Goal: Task Accomplishment & Management: Complete application form

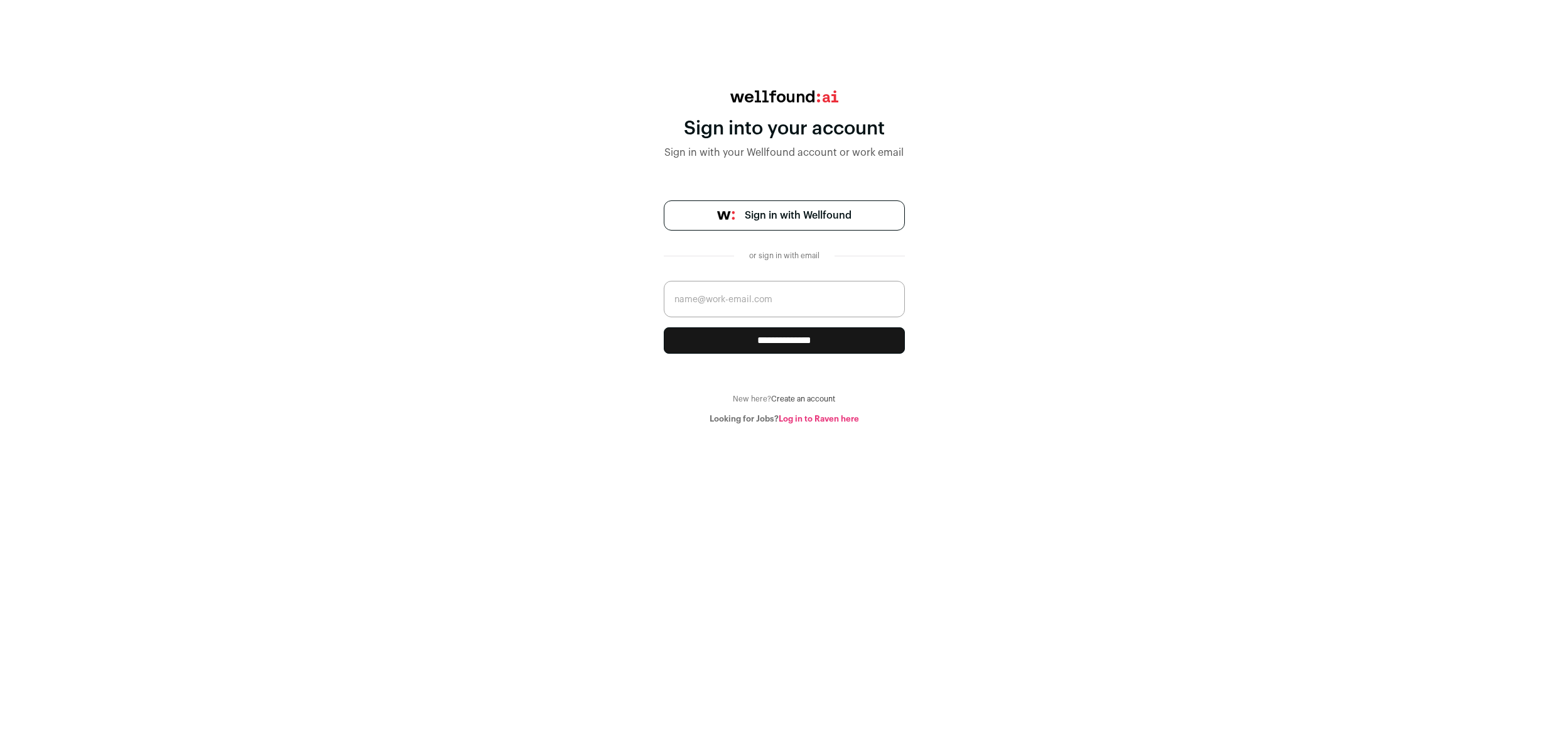
click at [748, 317] on input "email" at bounding box center [784, 299] width 241 height 36
type input "helpsquad.la@gmail.com"
click at [760, 353] on input "**********" at bounding box center [784, 340] width 241 height 26
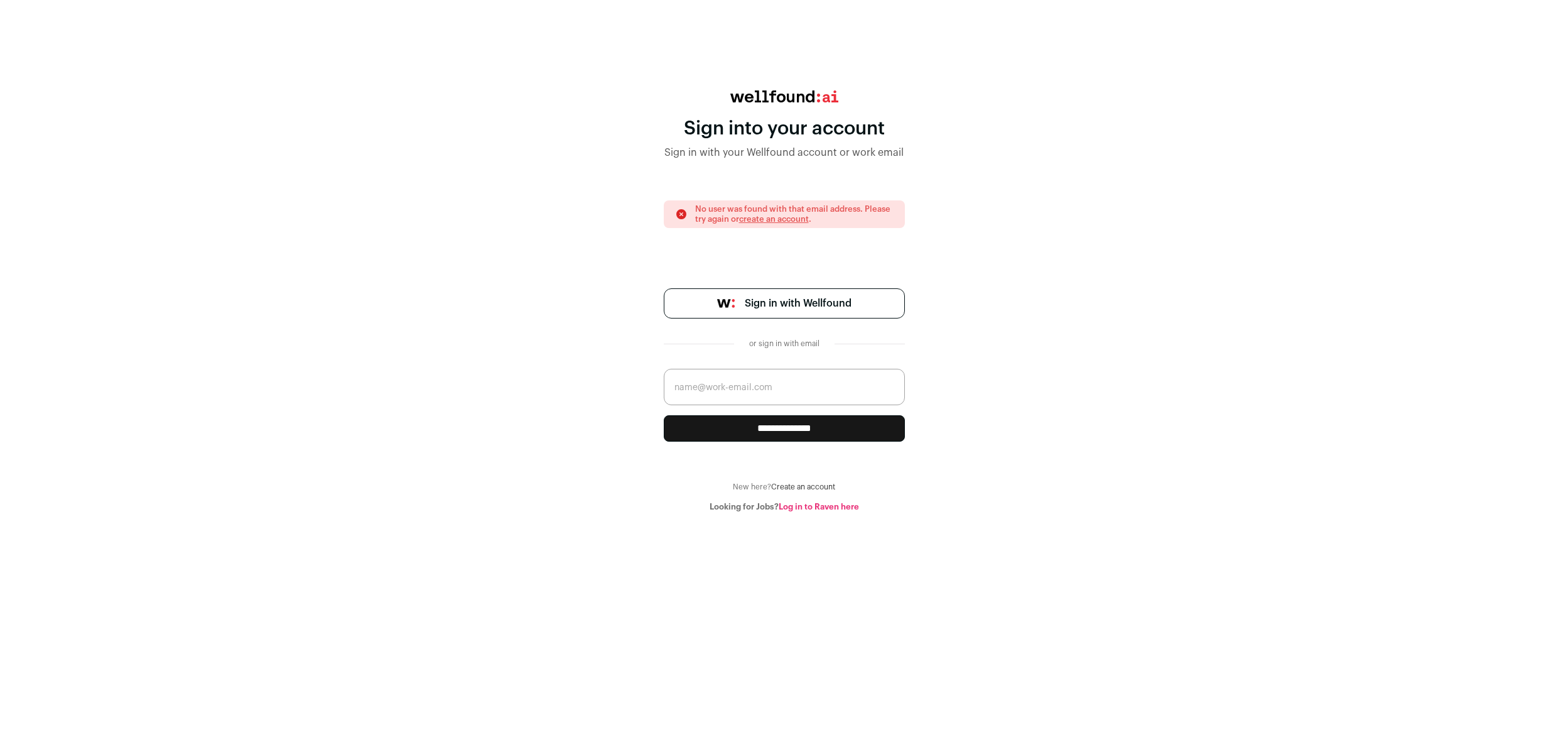
click at [751, 405] on input "email" at bounding box center [784, 386] width 241 height 36
type input "helpsquad.la@gmail.com"
click at [791, 311] on span "Sign in with Wellfound" at bounding box center [799, 303] width 107 height 15
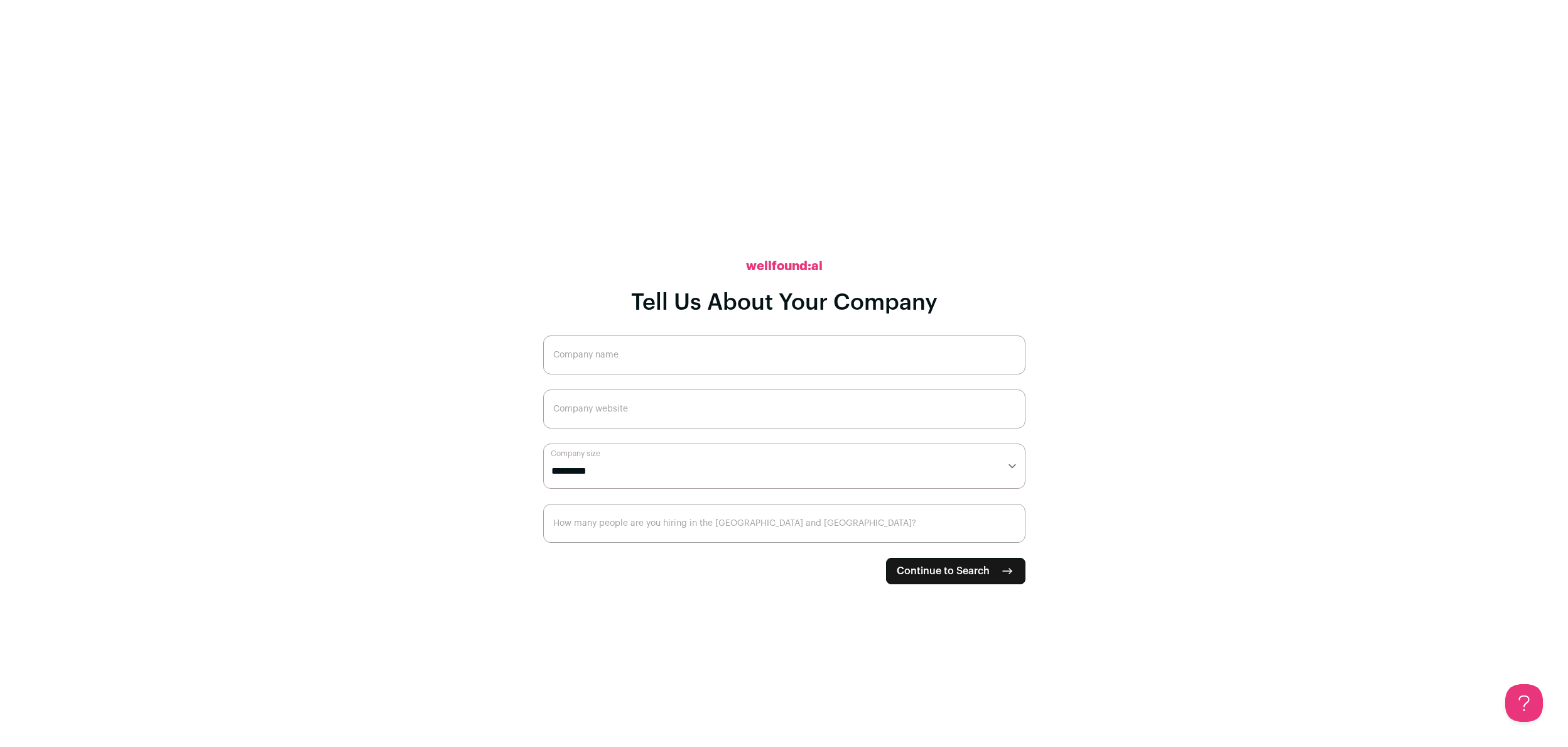
click at [656, 352] on input "Company name" at bounding box center [785, 355] width 482 height 39
